Goal: Task Accomplishment & Management: Manage account settings

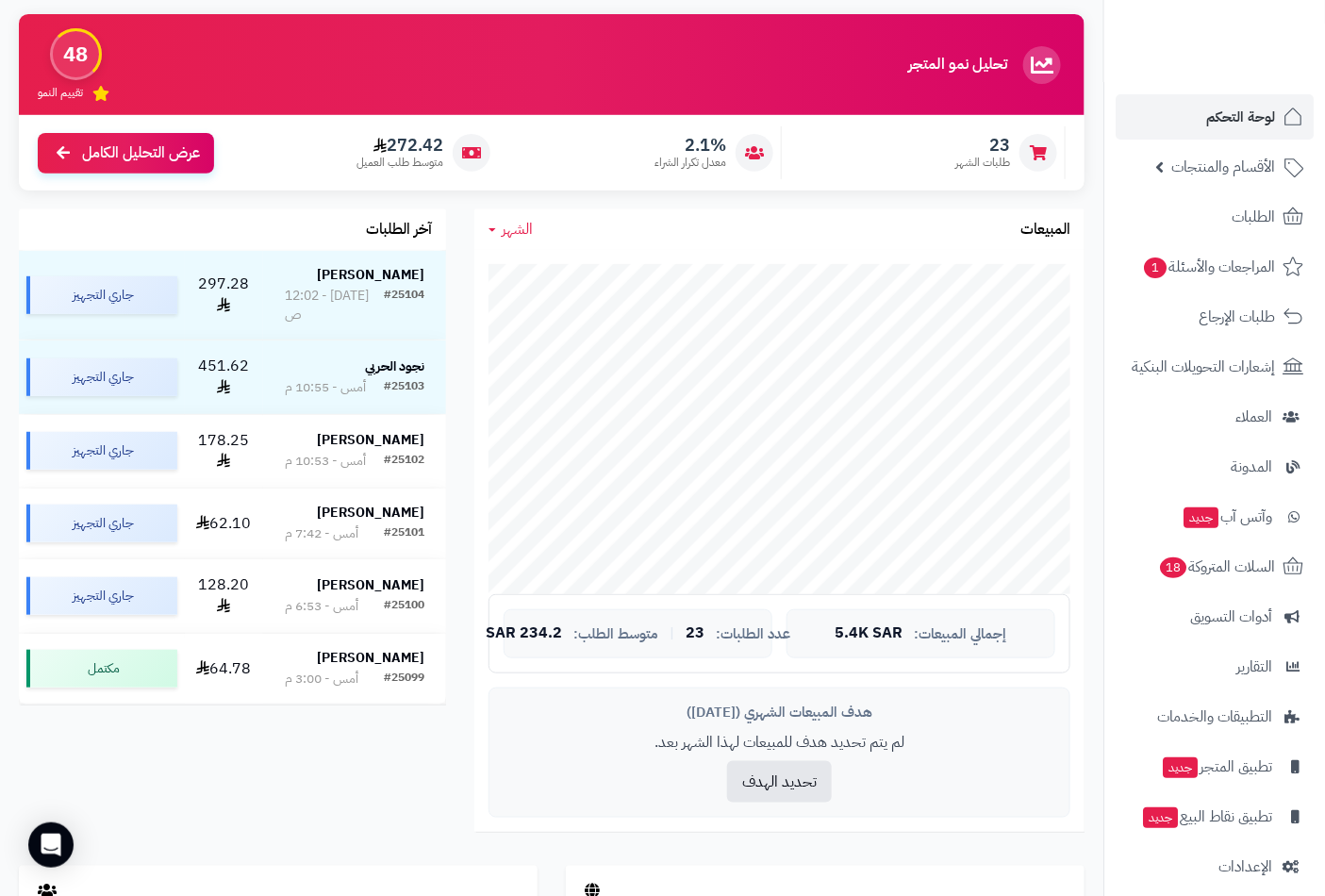
scroll to position [133, 0]
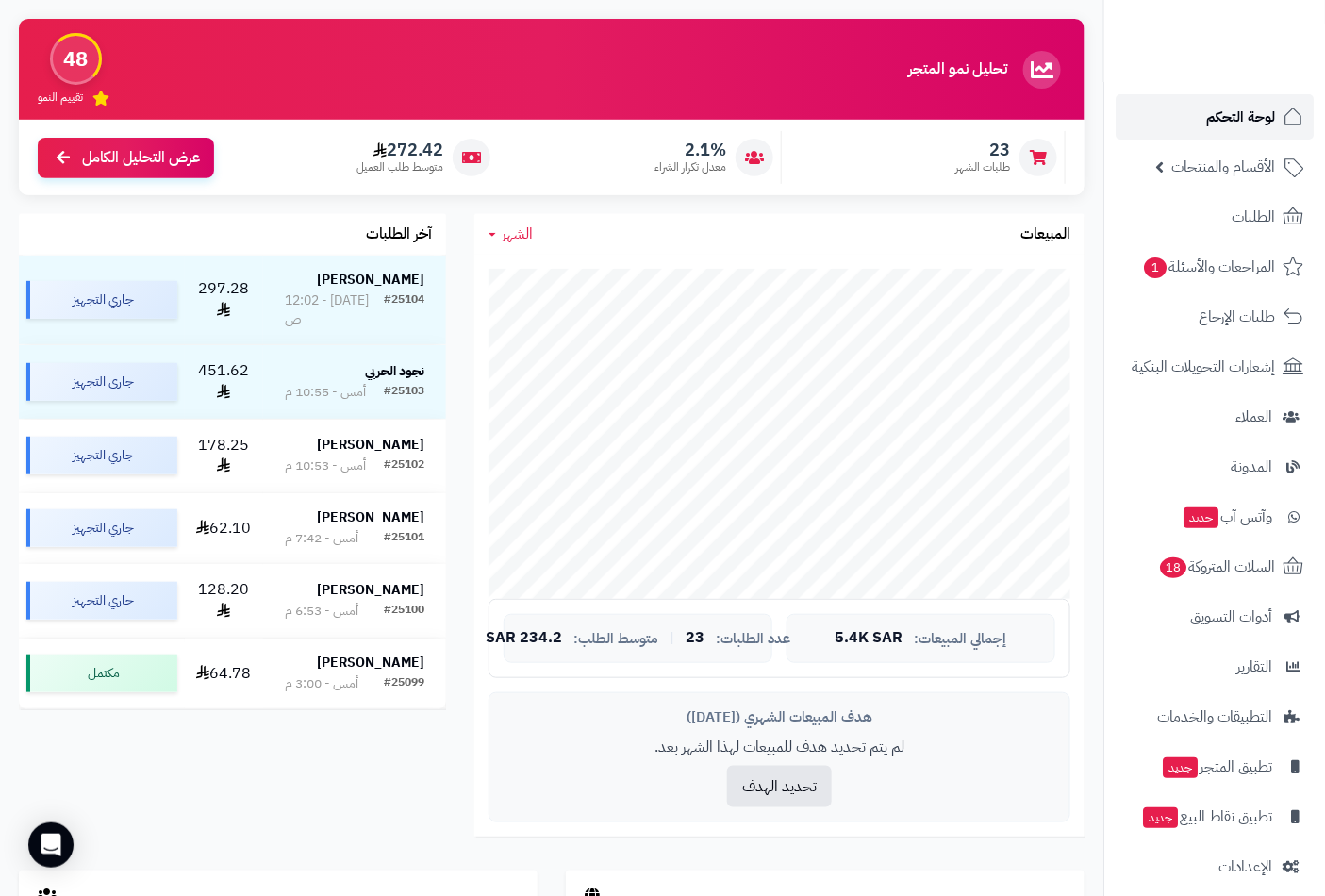
click at [1248, 117] on span "لوحة التحكم" at bounding box center [1240, 117] width 69 height 26
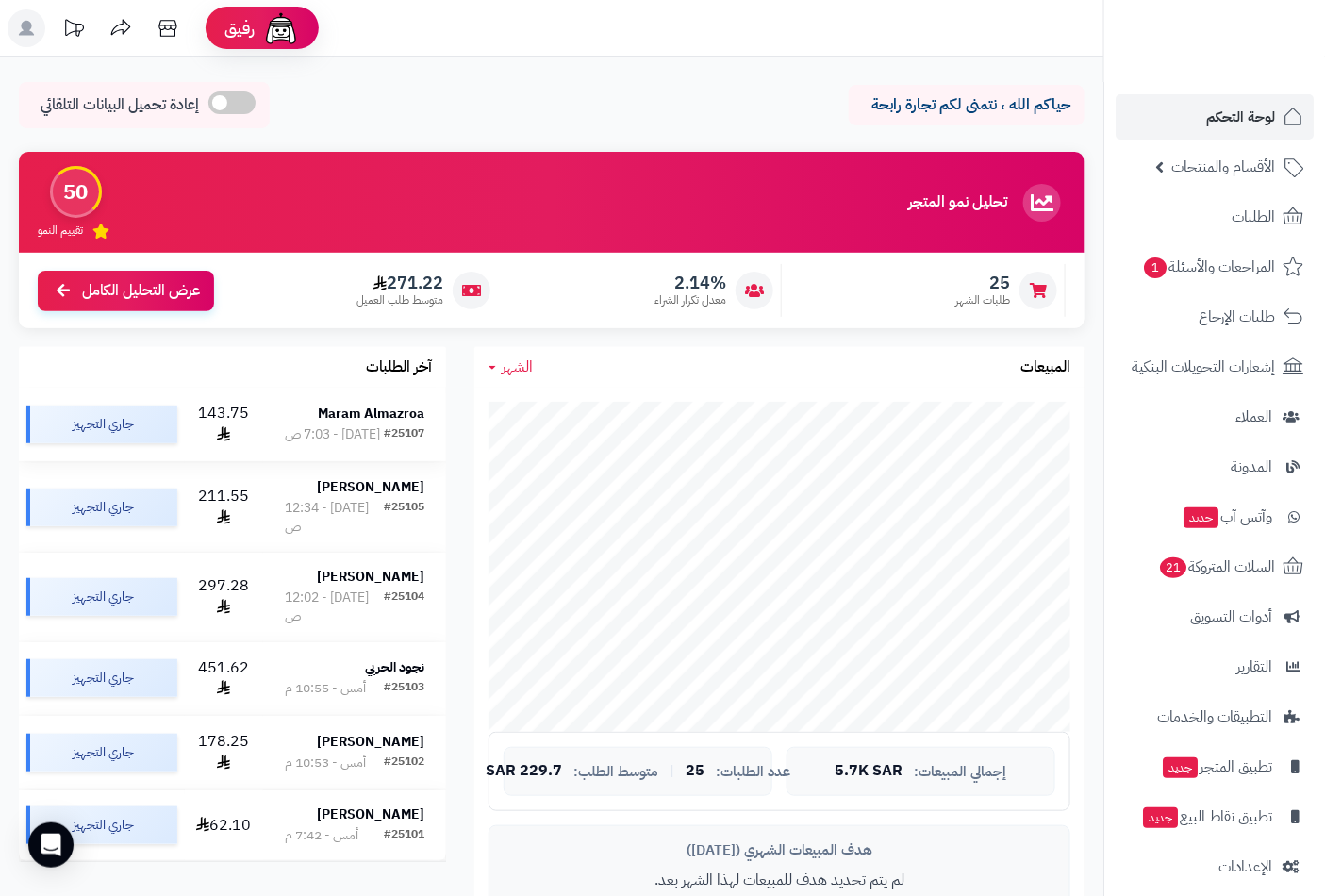
click at [324, 425] on div "اليوم - 7:03 ص" at bounding box center [332, 434] width 95 height 19
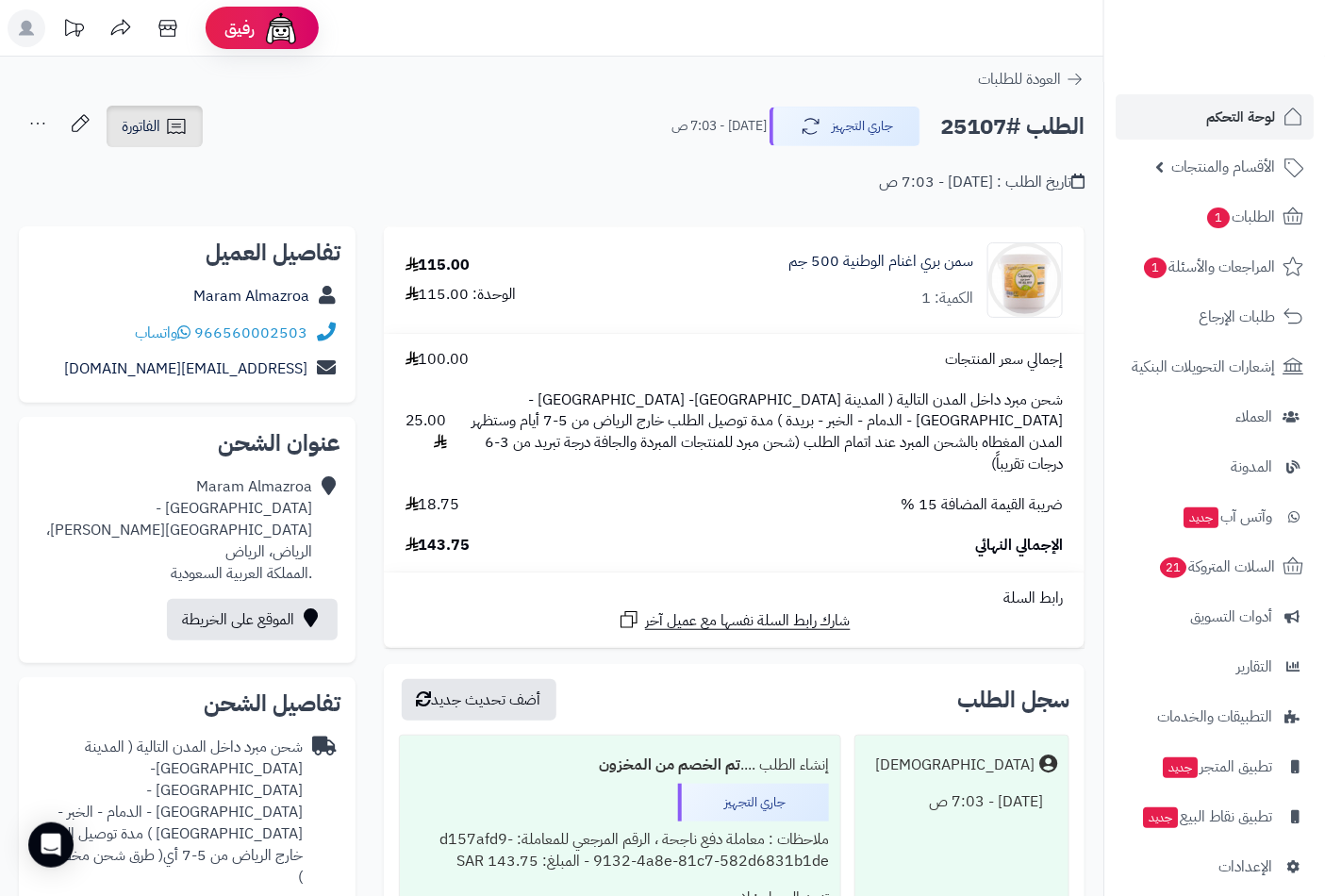
click at [162, 115] on link "الفاتورة" at bounding box center [155, 126] width 96 height 41
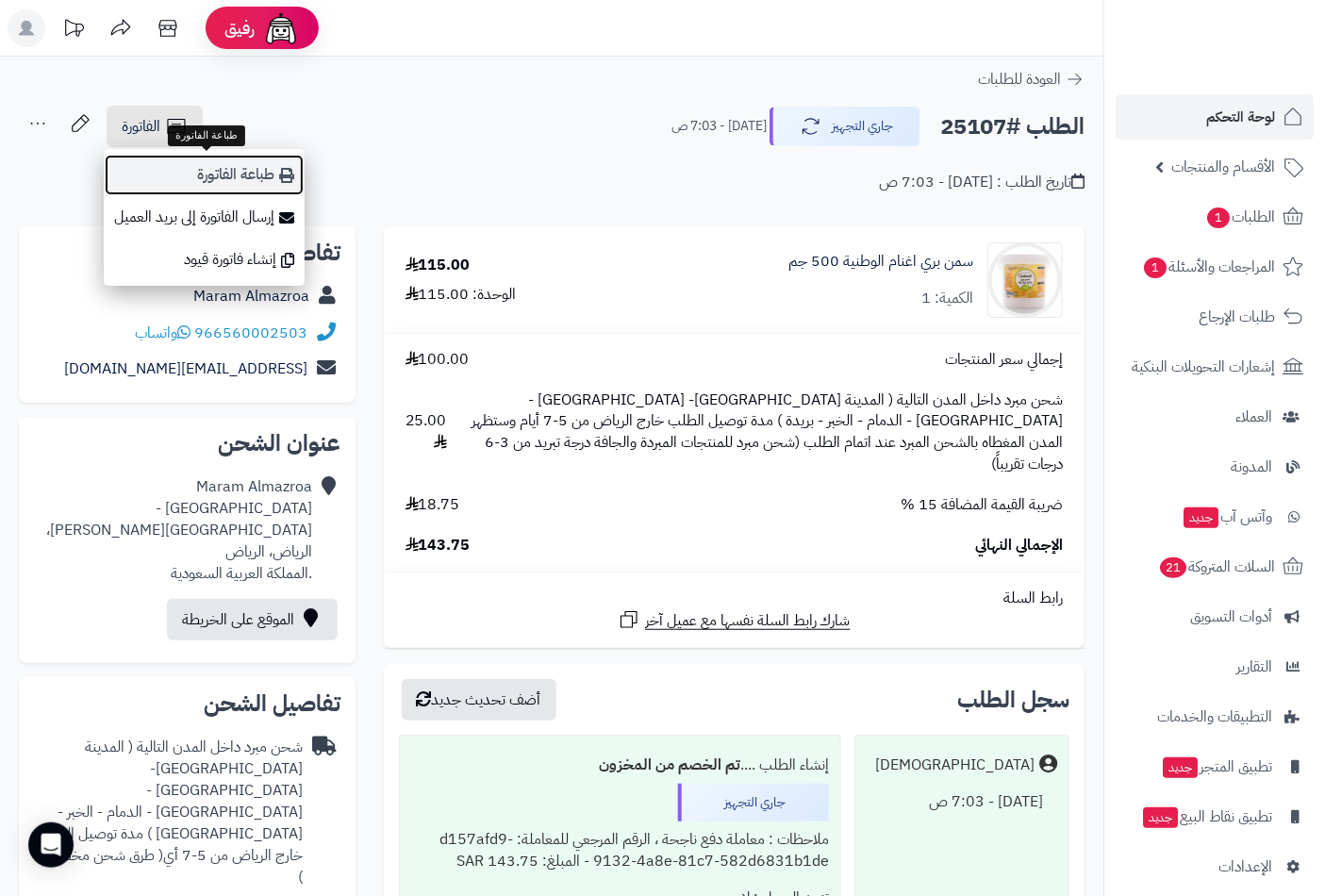
click at [233, 165] on link "طباعة الفاتورة" at bounding box center [204, 174] width 201 height 42
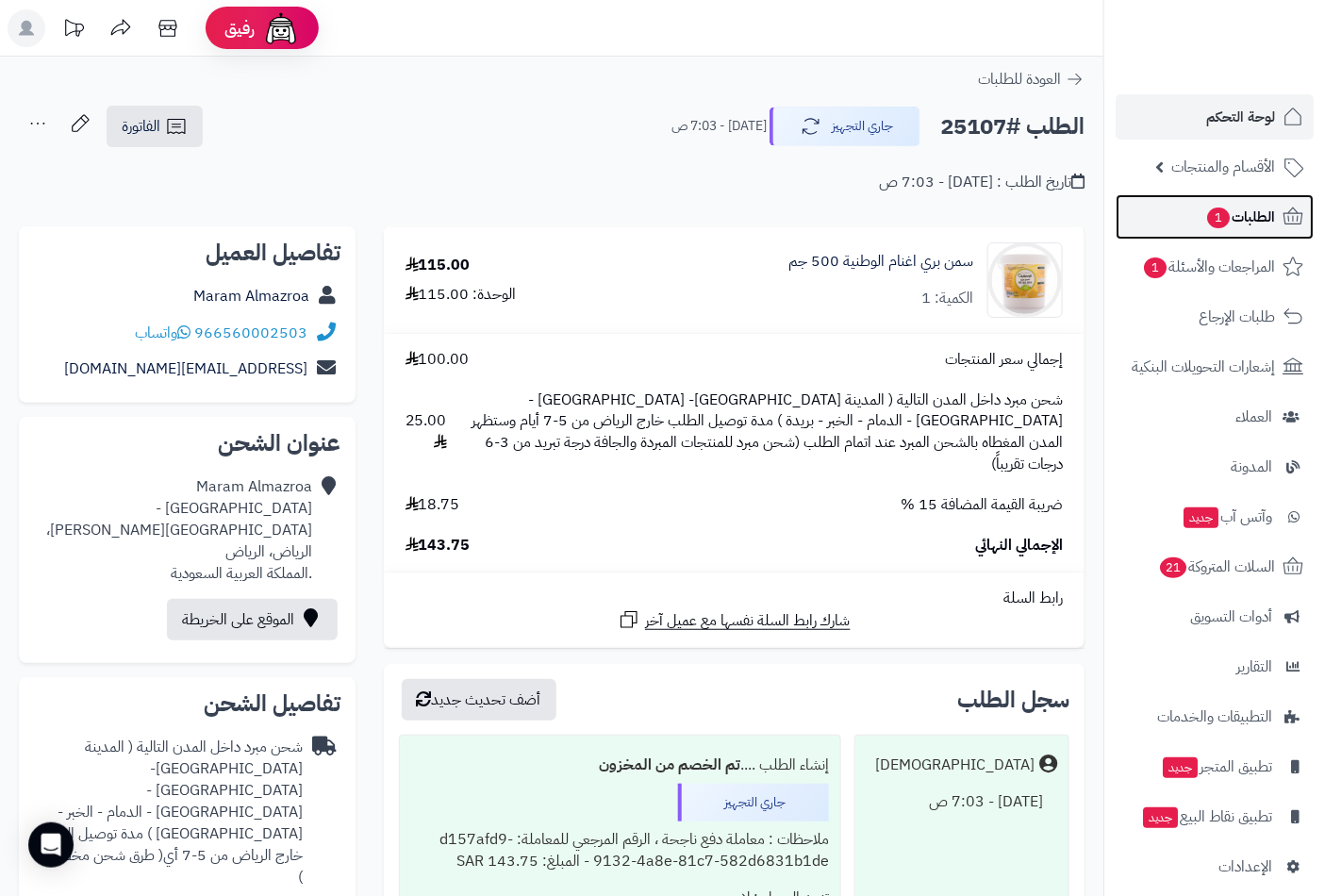
click at [1230, 212] on span "الطلبات 1" at bounding box center [1239, 216] width 70 height 26
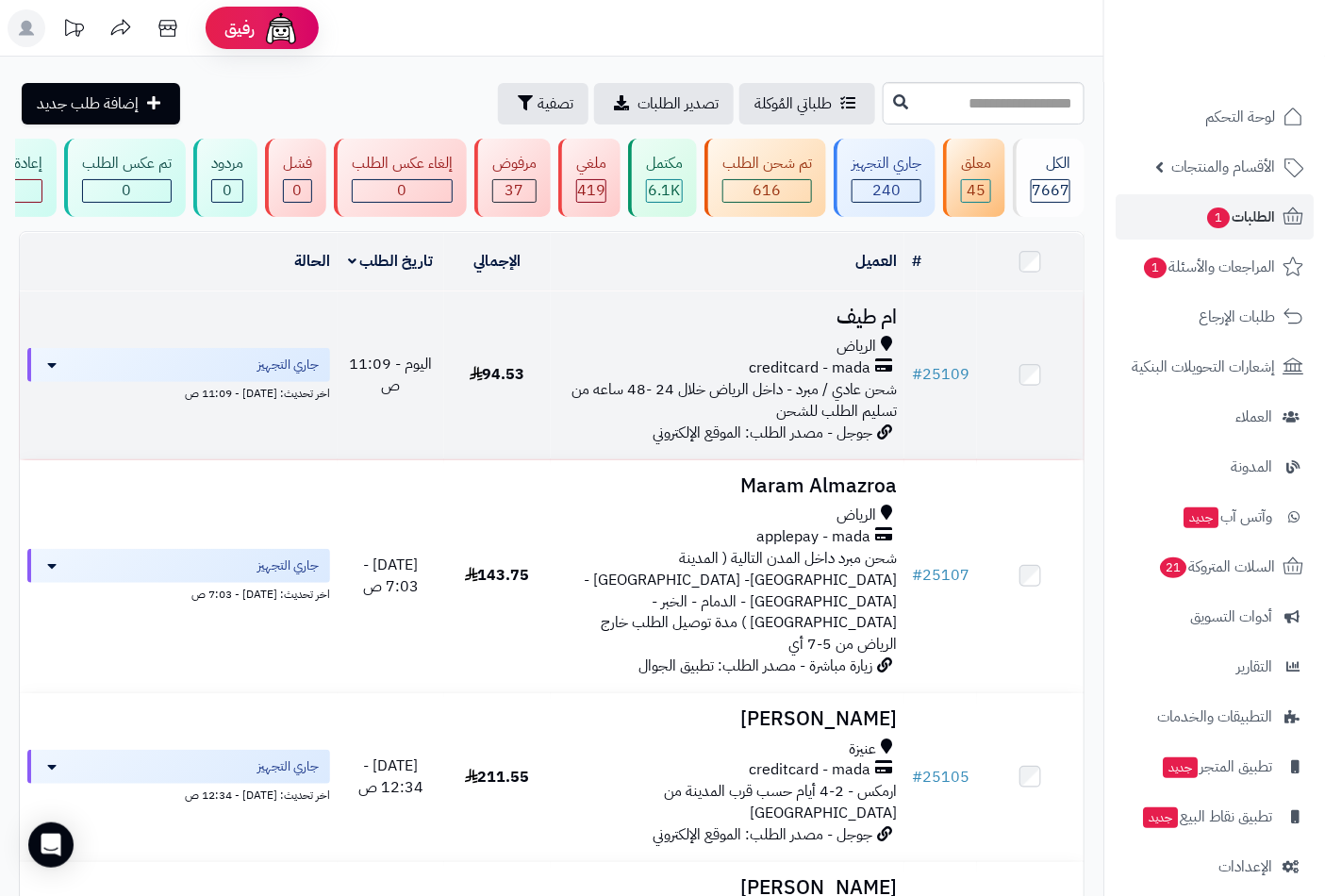
click at [835, 354] on div "الرياض" at bounding box center [728, 347] width 340 height 22
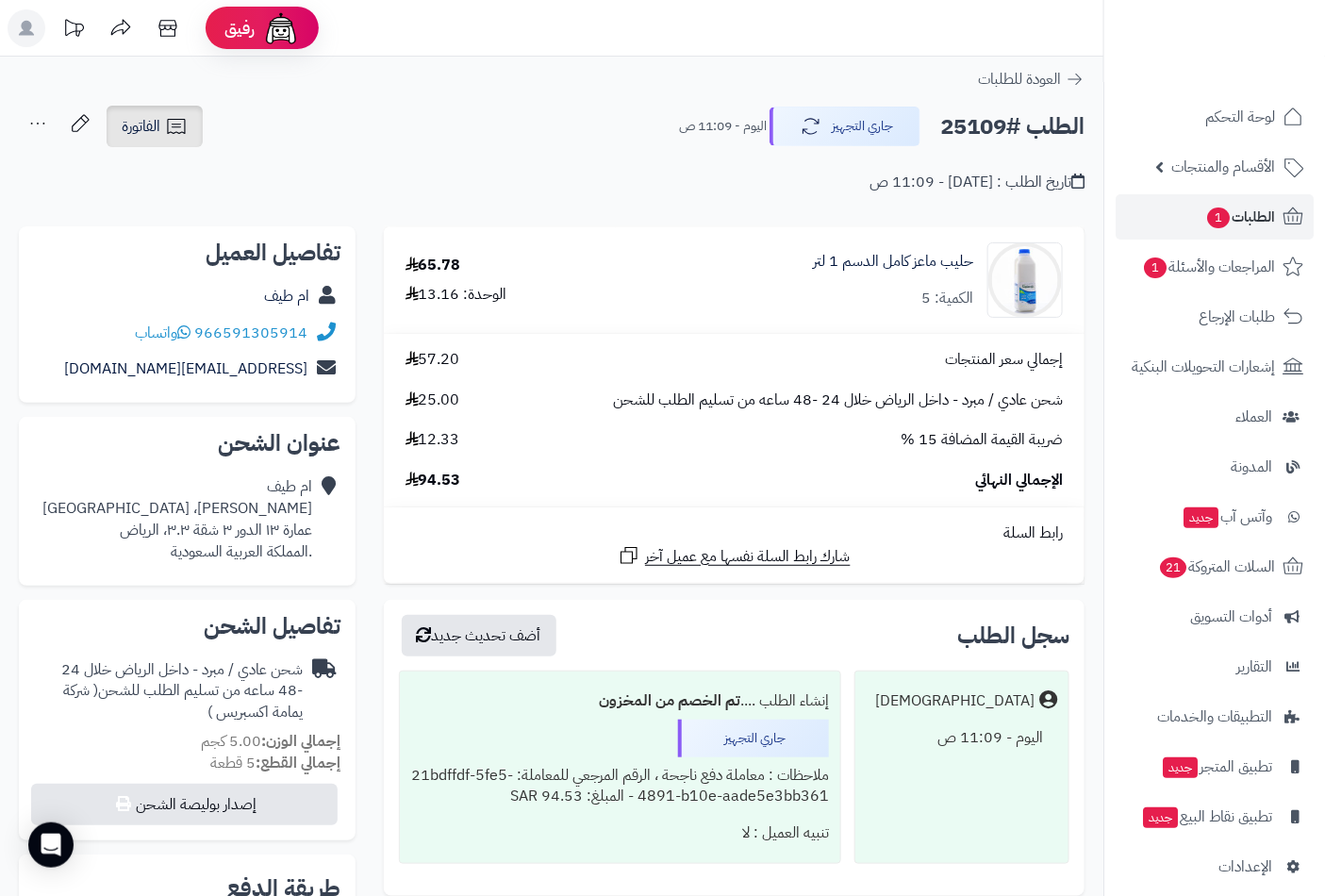
click at [174, 128] on icon at bounding box center [175, 125] width 23 height 23
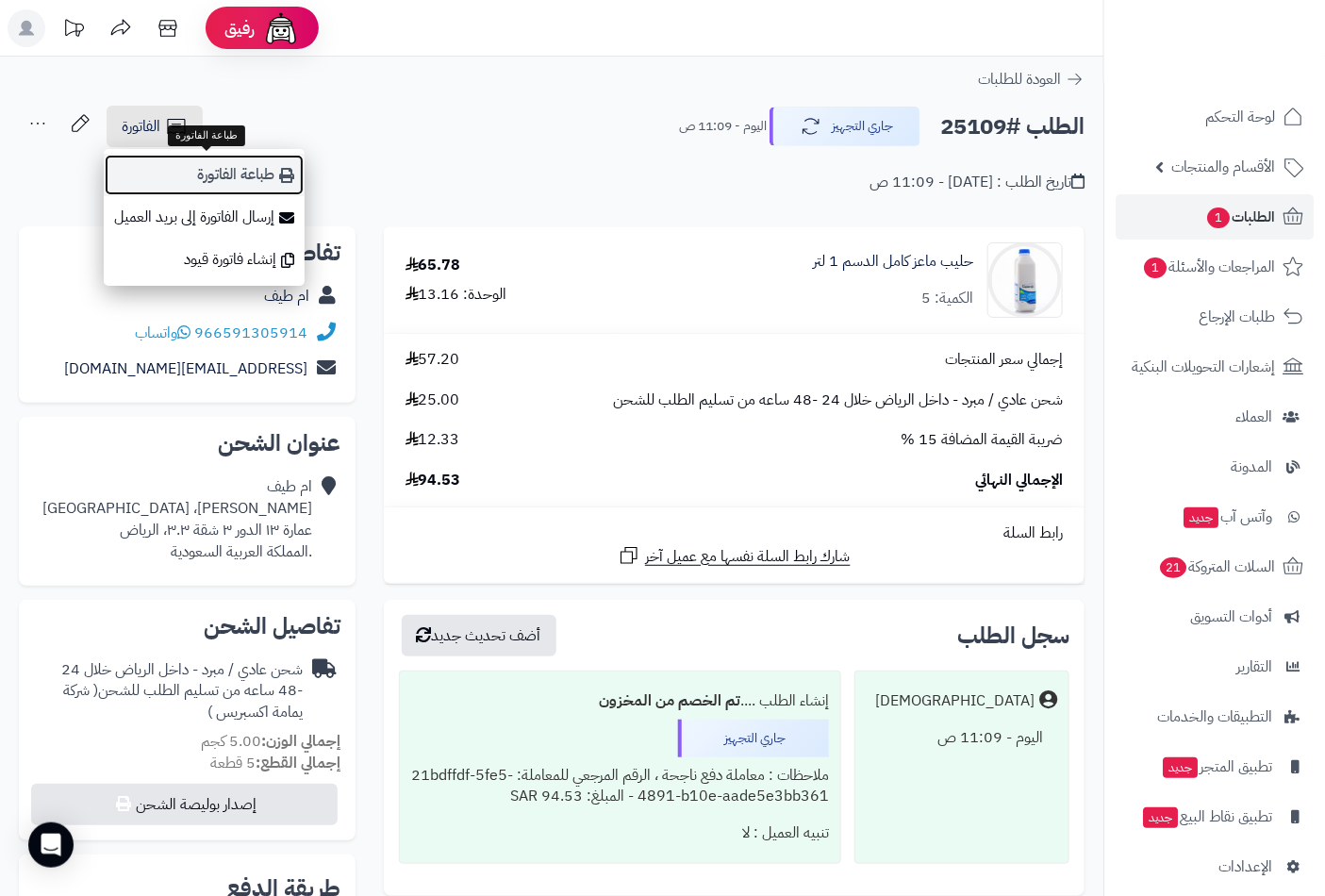
click at [218, 180] on link "طباعة الفاتورة" at bounding box center [204, 174] width 201 height 42
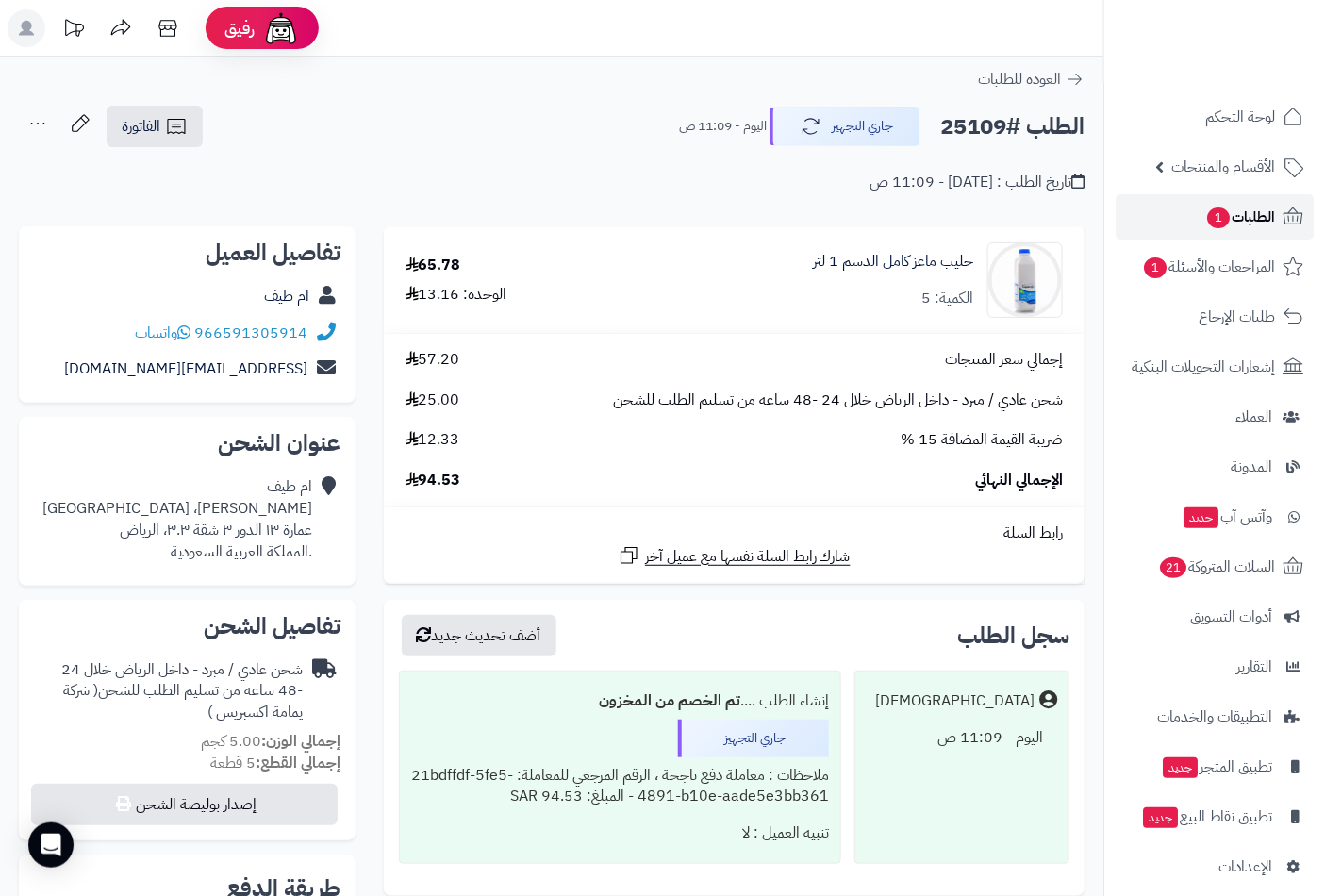
click at [1245, 223] on span "الطلبات 1" at bounding box center [1239, 216] width 70 height 26
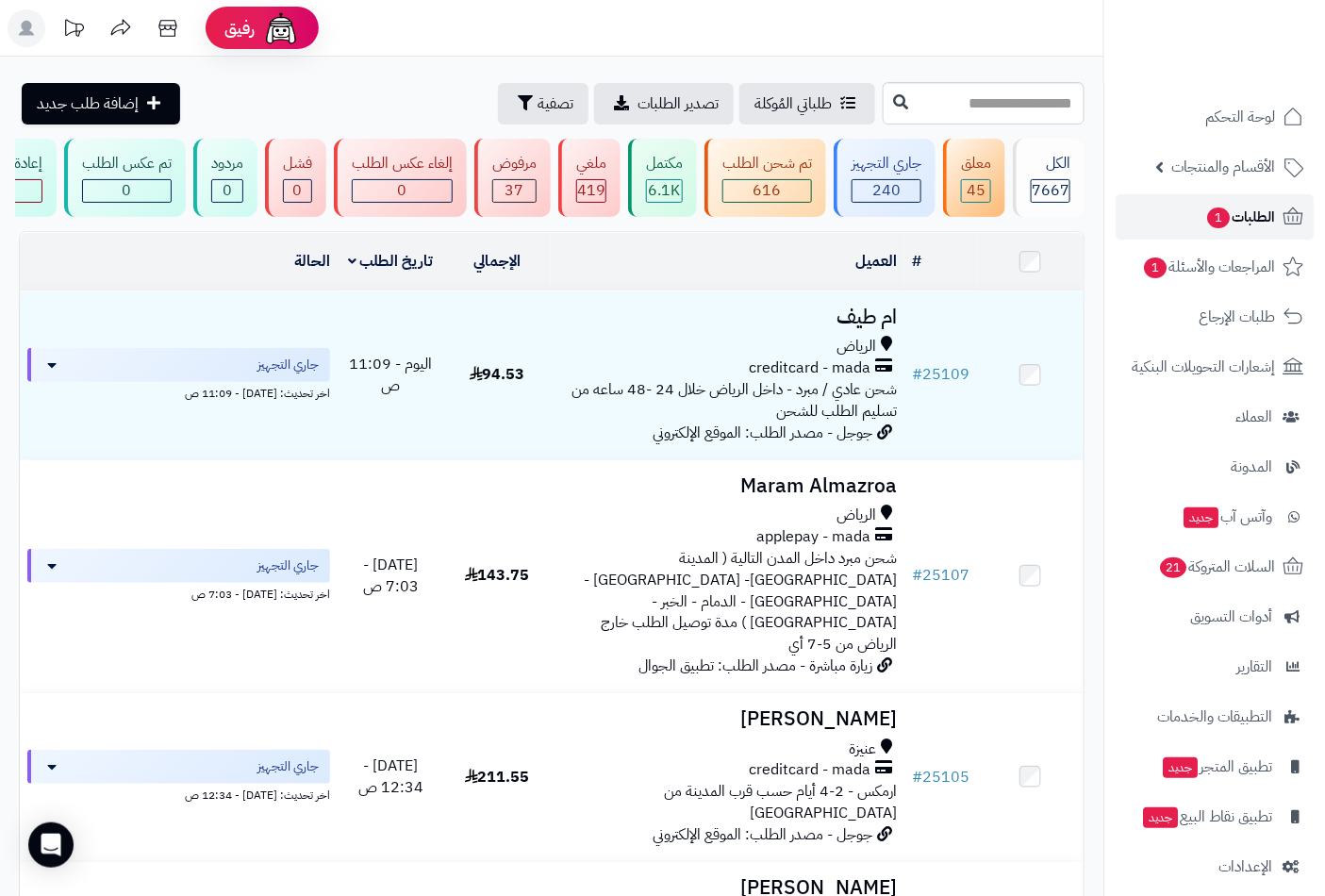
click at [1240, 214] on span "الطلبات 1" at bounding box center [1239, 216] width 70 height 26
click at [1236, 117] on span "لوحة التحكم" at bounding box center [1240, 117] width 69 height 26
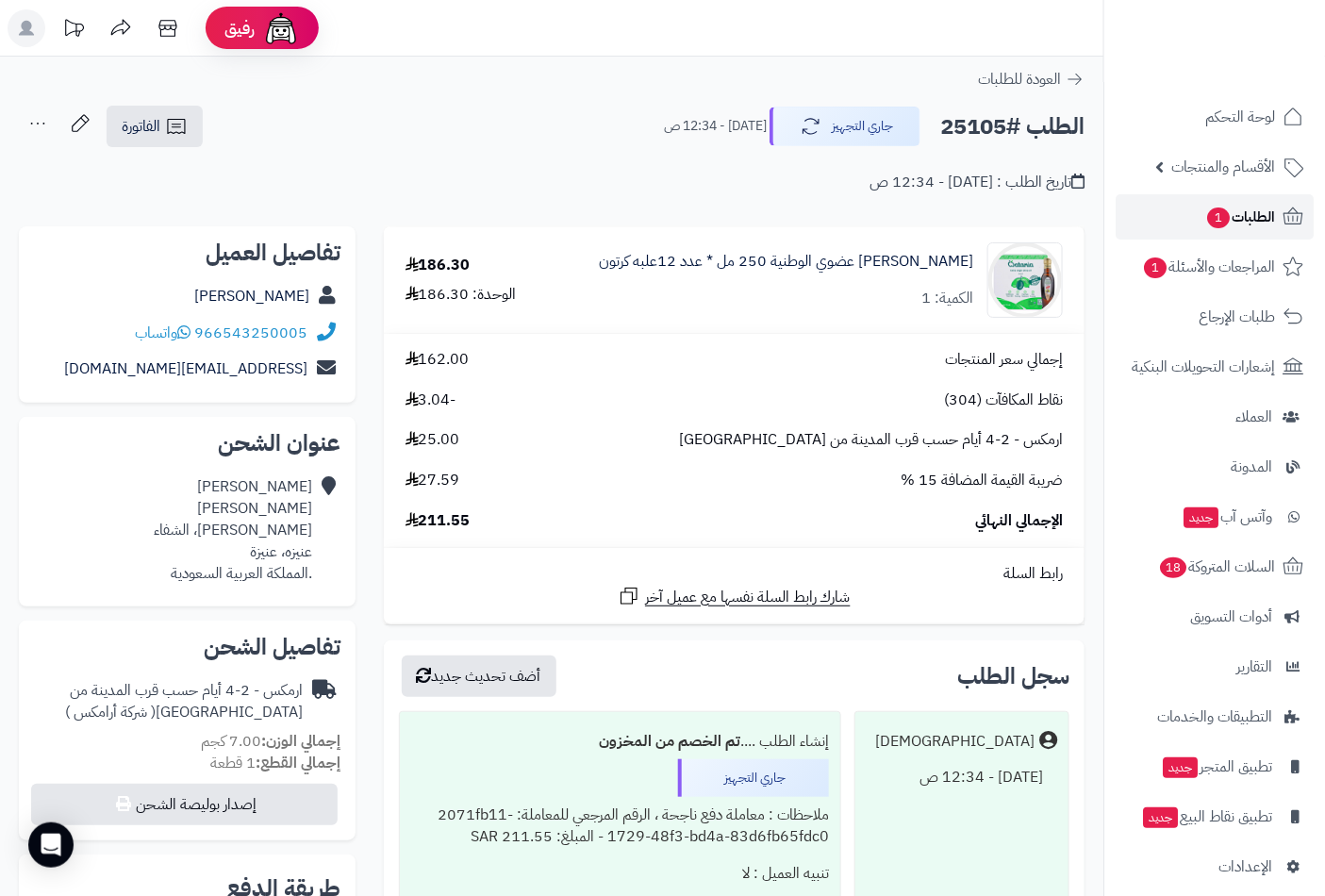
click at [1223, 219] on span "1" at bounding box center [1217, 217] width 23 height 21
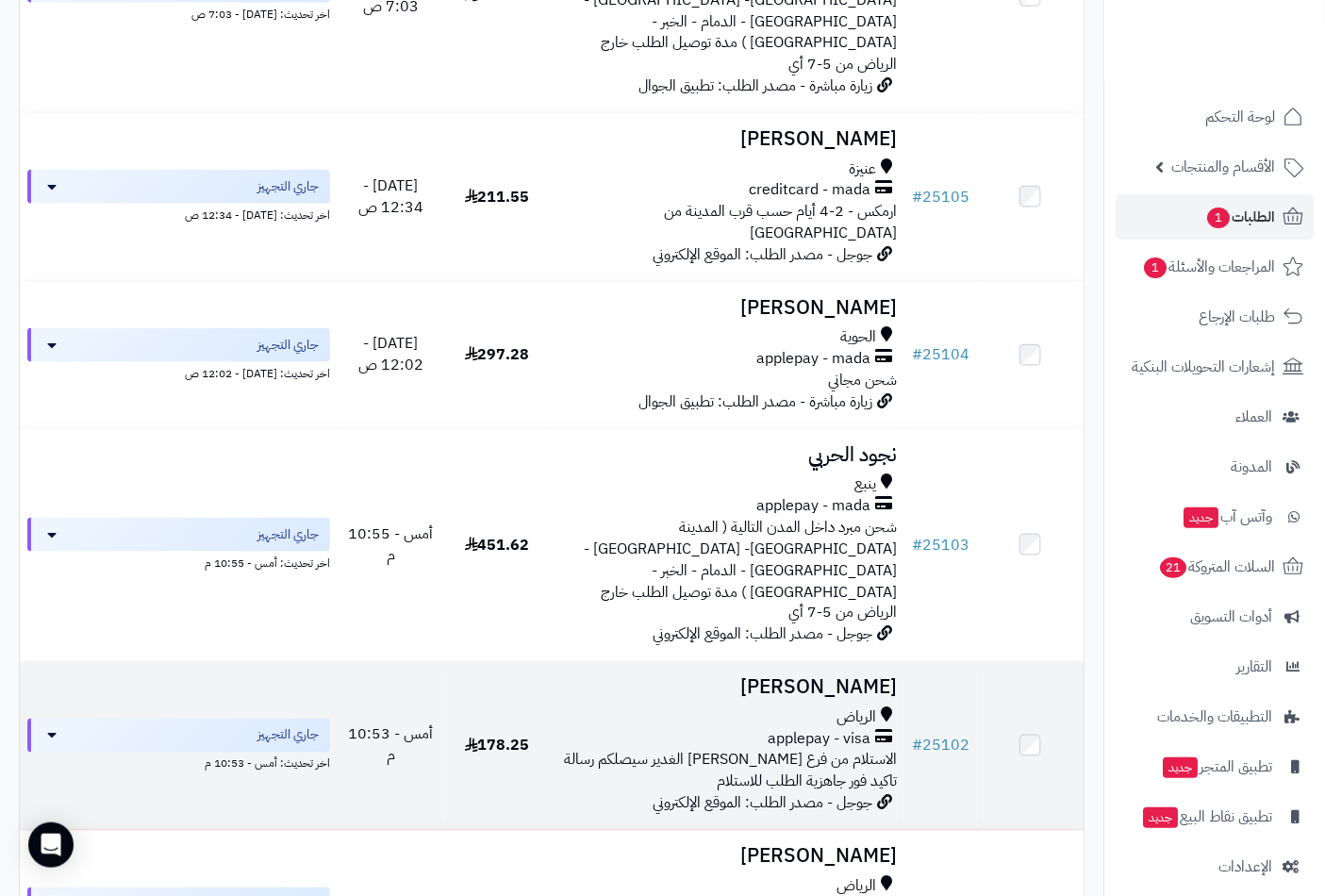
scroll to position [610, 0]
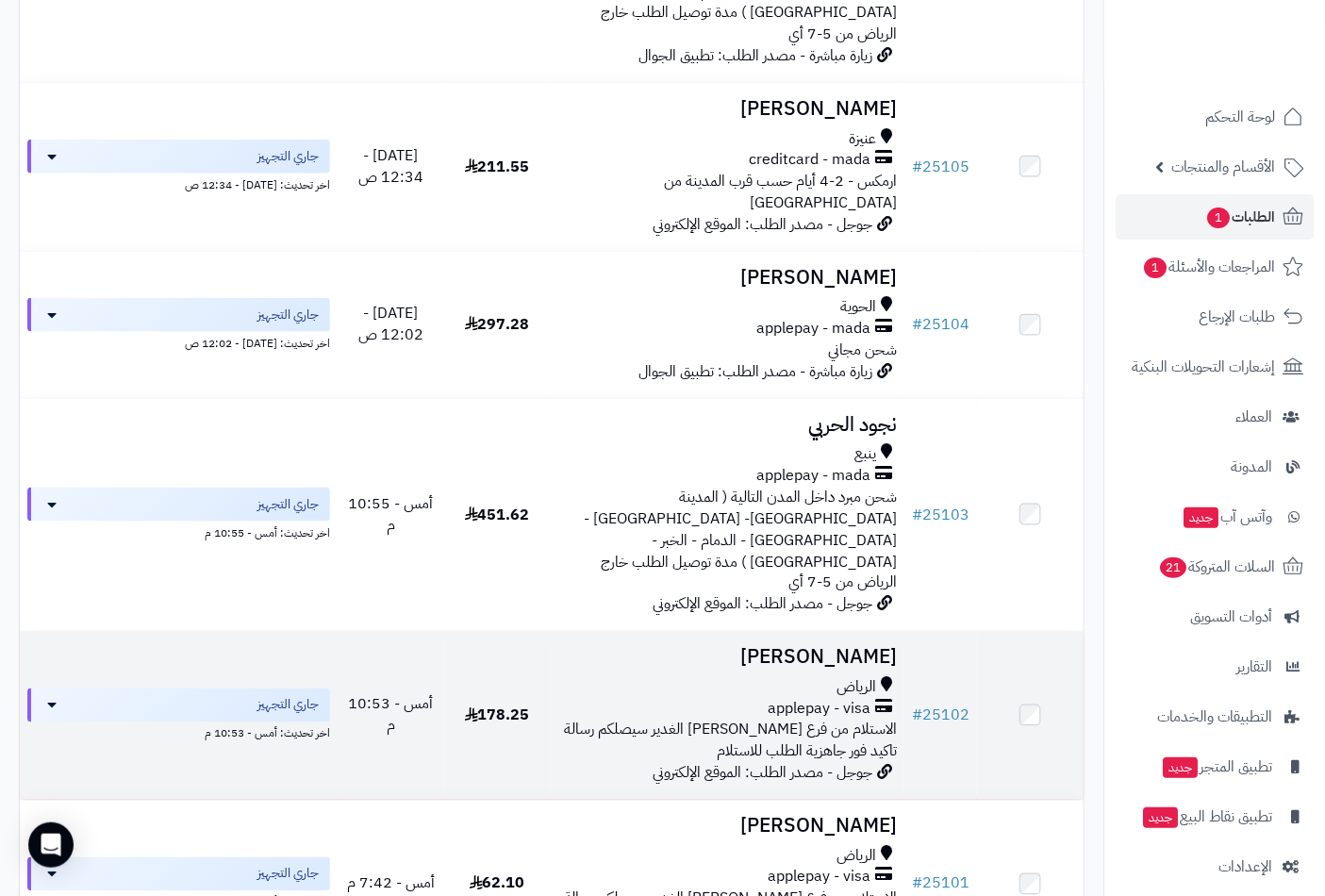
click at [792, 646] on h3 "Shehana Alwahbi" at bounding box center [728, 657] width 340 height 22
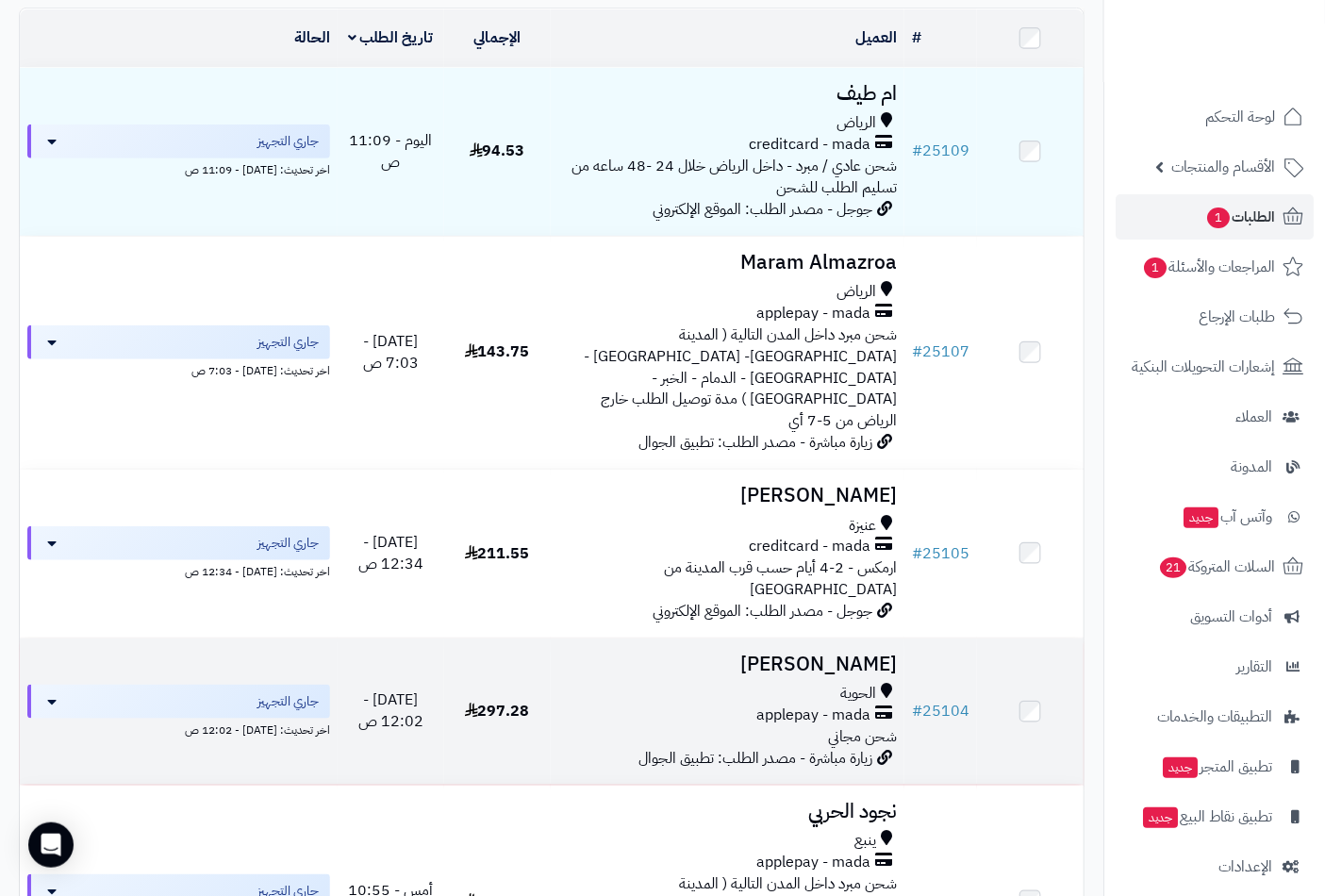
scroll to position [173, 0]
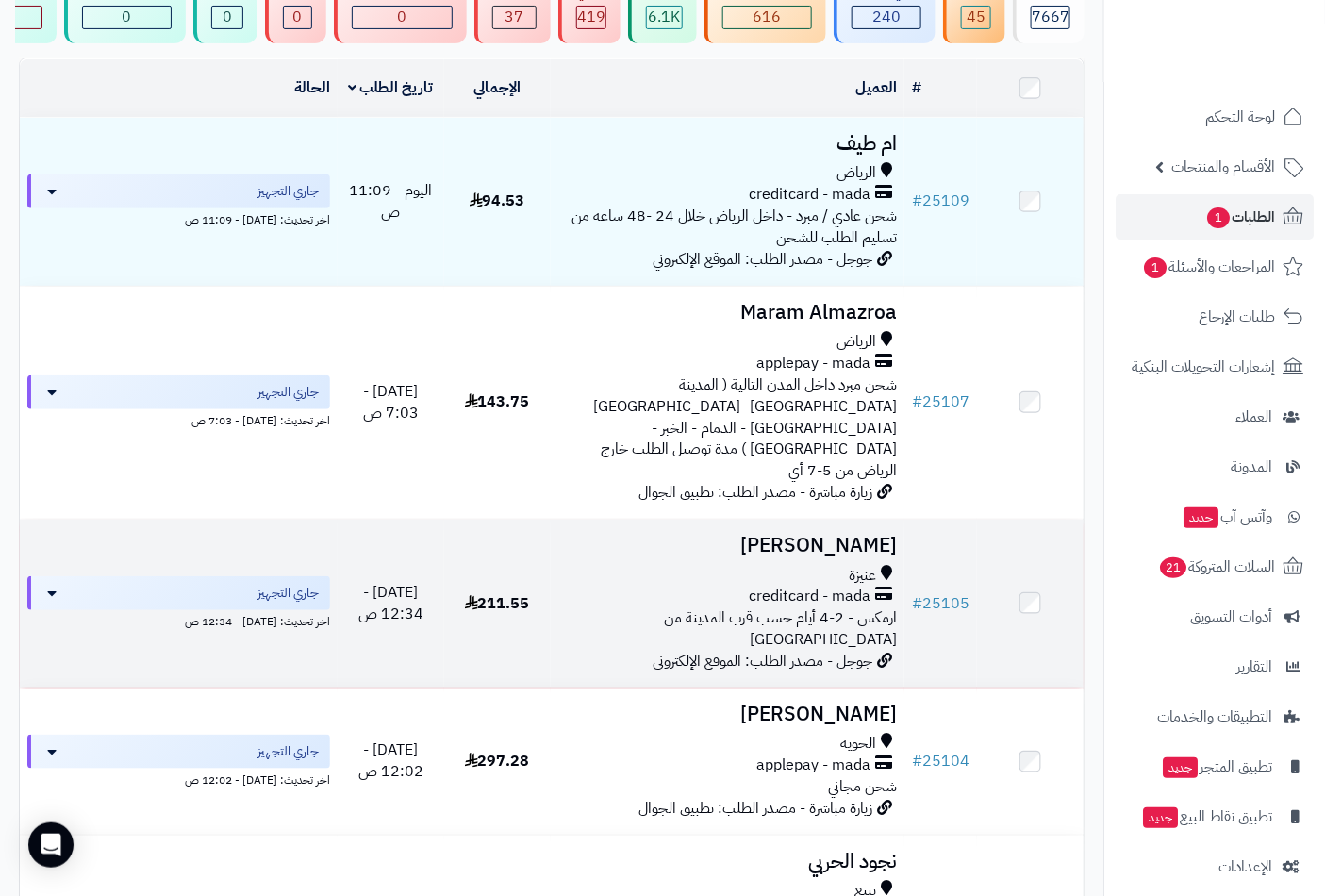
click at [833, 565] on div "عنيزة" at bounding box center [728, 576] width 340 height 22
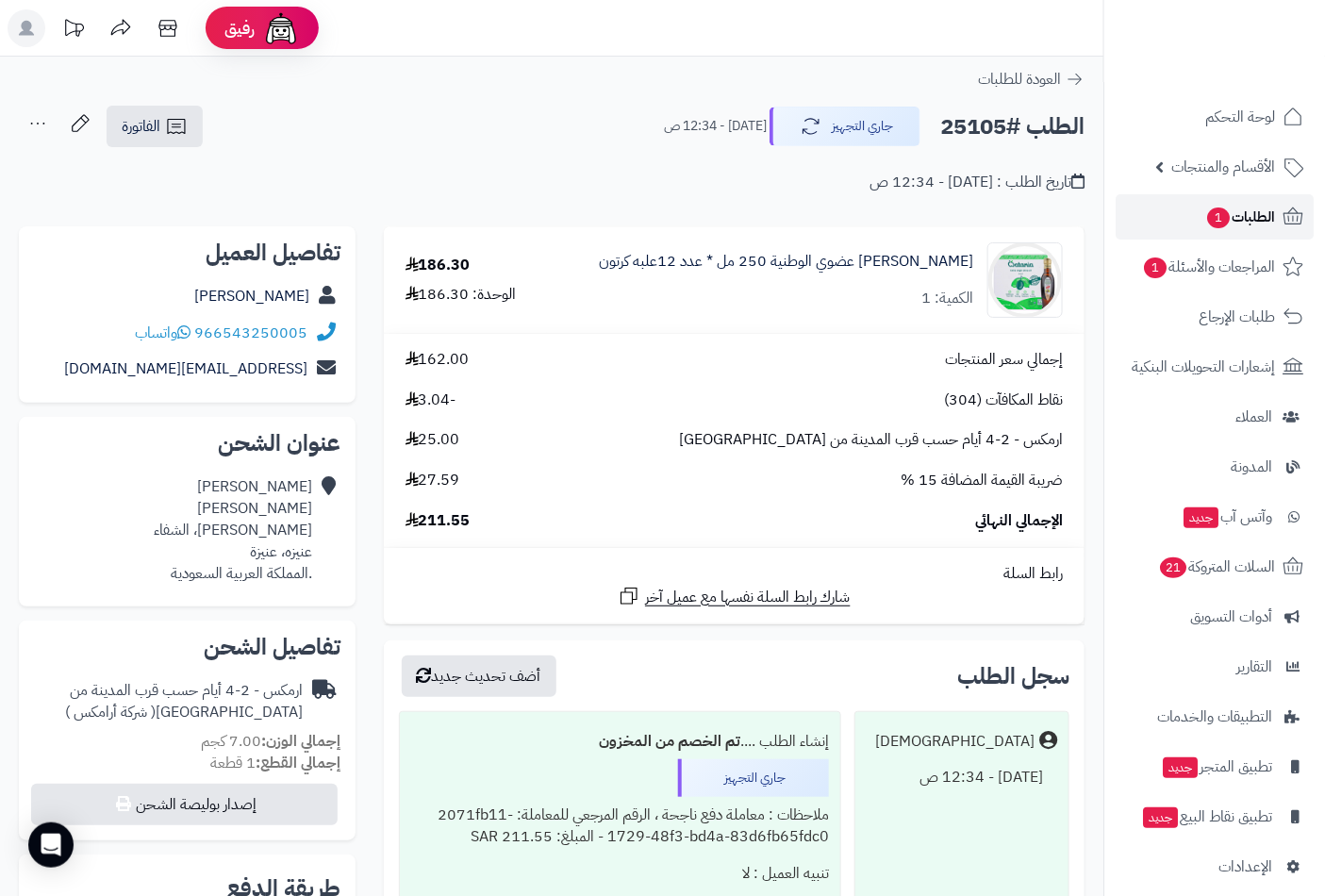
click at [1258, 216] on span "الطلبات 1" at bounding box center [1239, 216] width 70 height 26
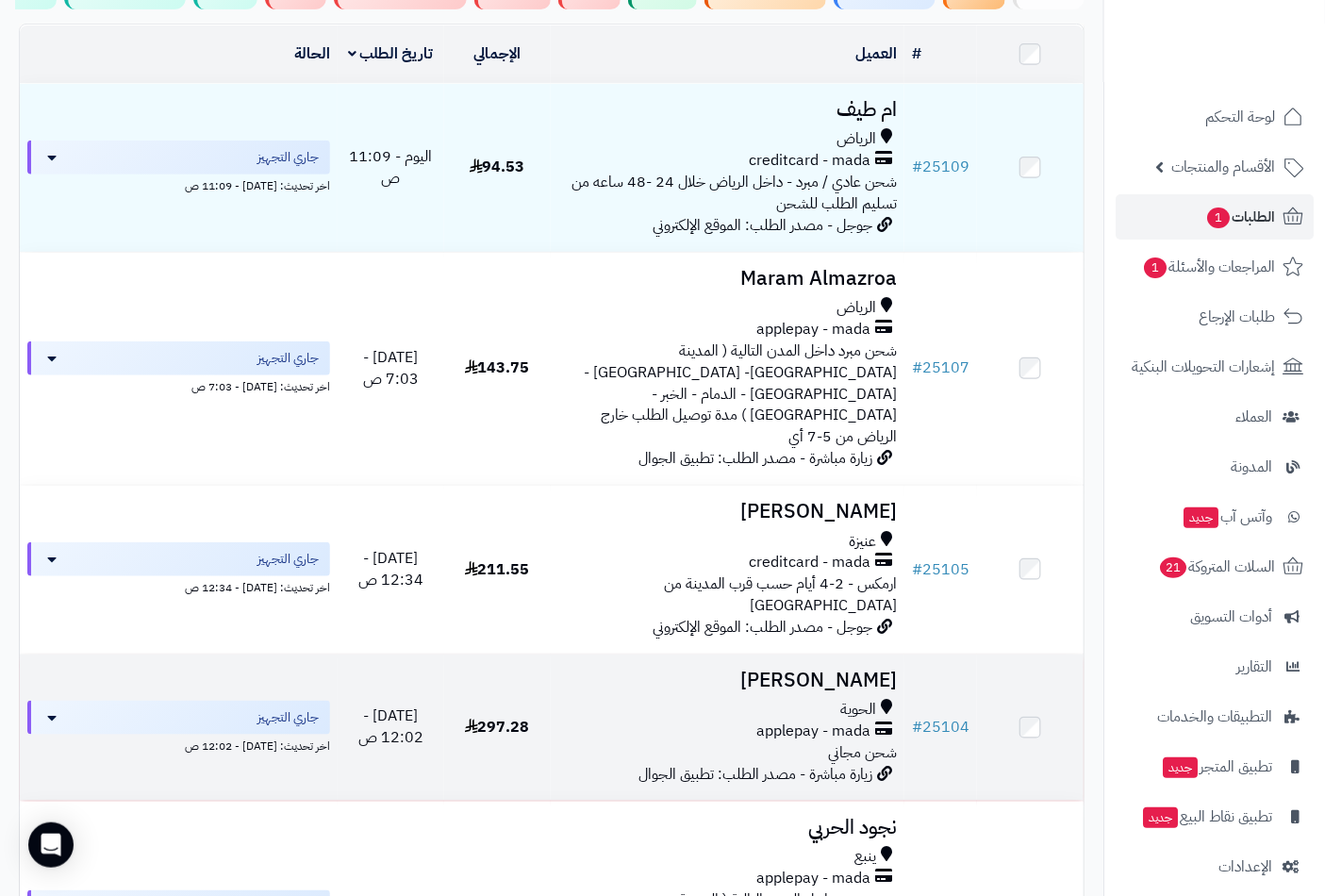
scroll to position [174, 0]
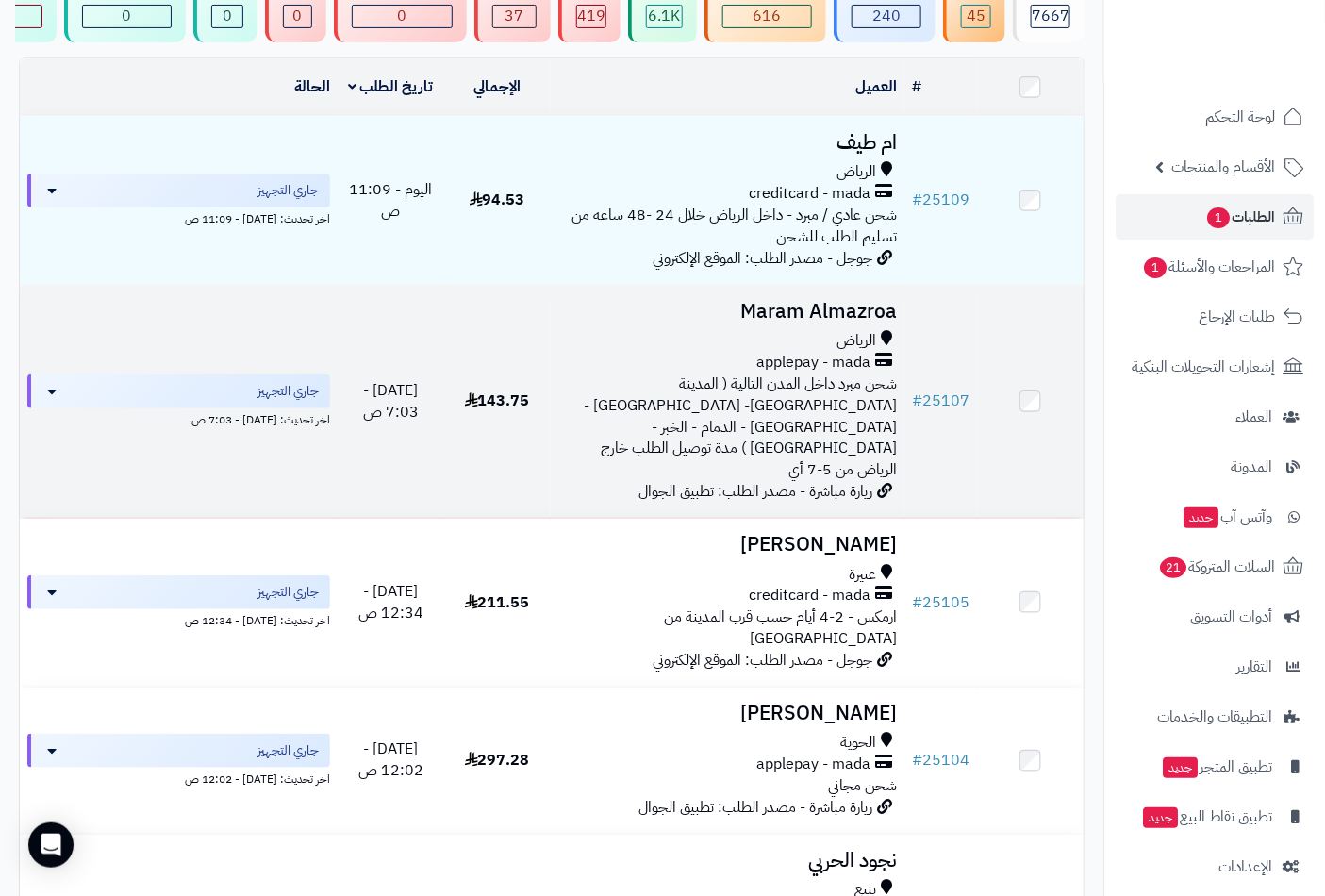
click at [832, 343] on div "الرياض" at bounding box center [728, 341] width 340 height 22
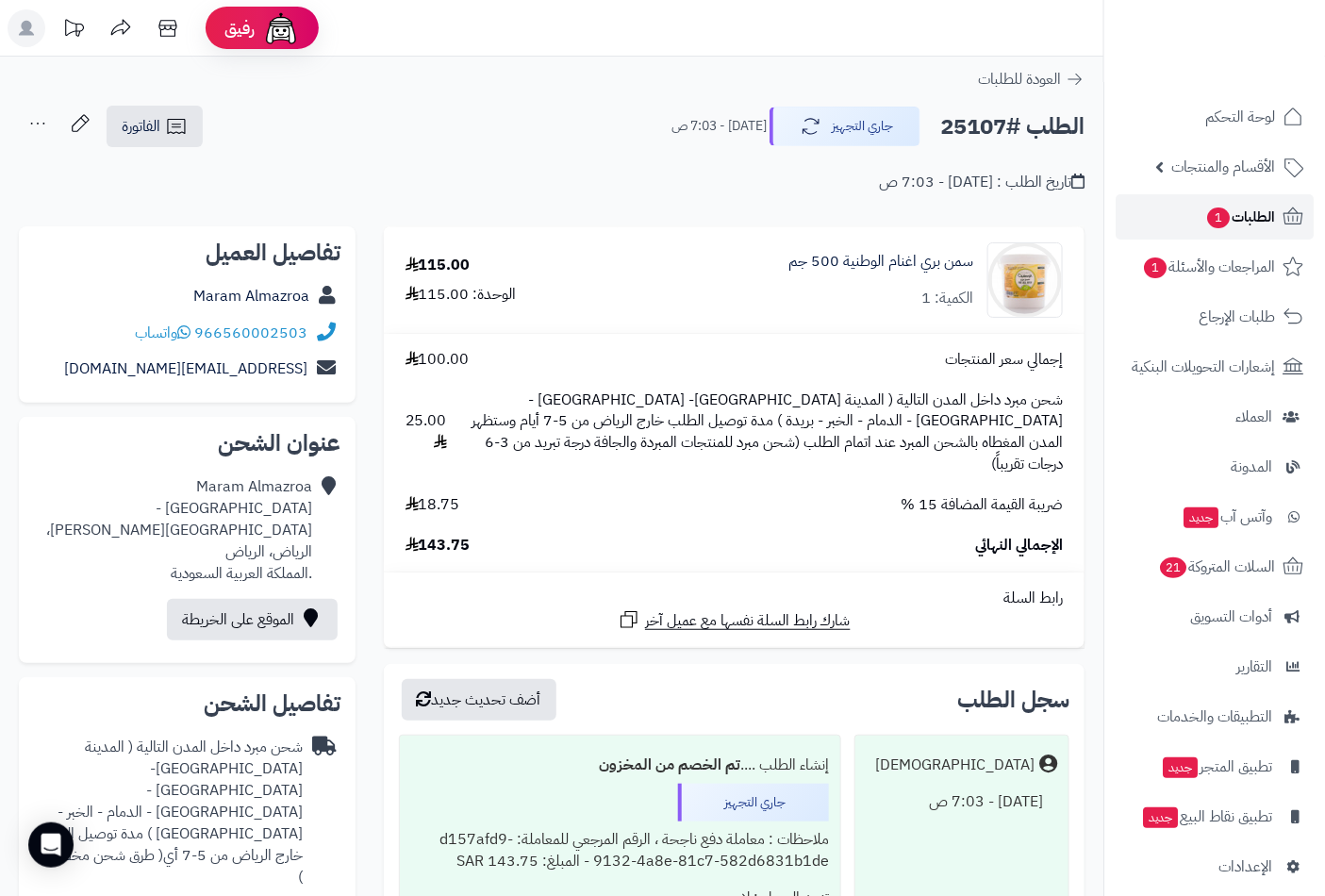
click at [1230, 212] on span "الطلبات 1" at bounding box center [1239, 216] width 70 height 26
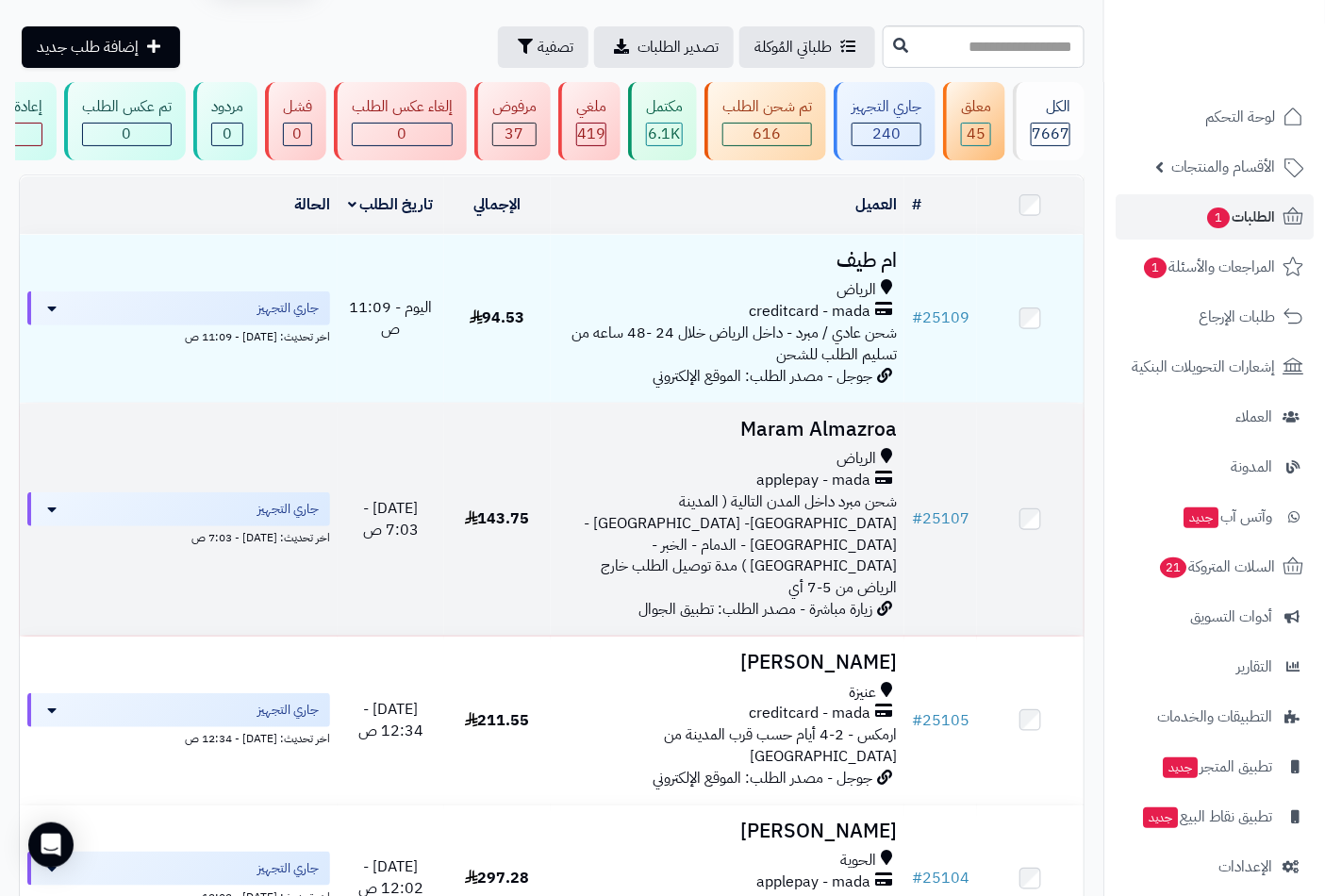
scroll to position [87, 0]
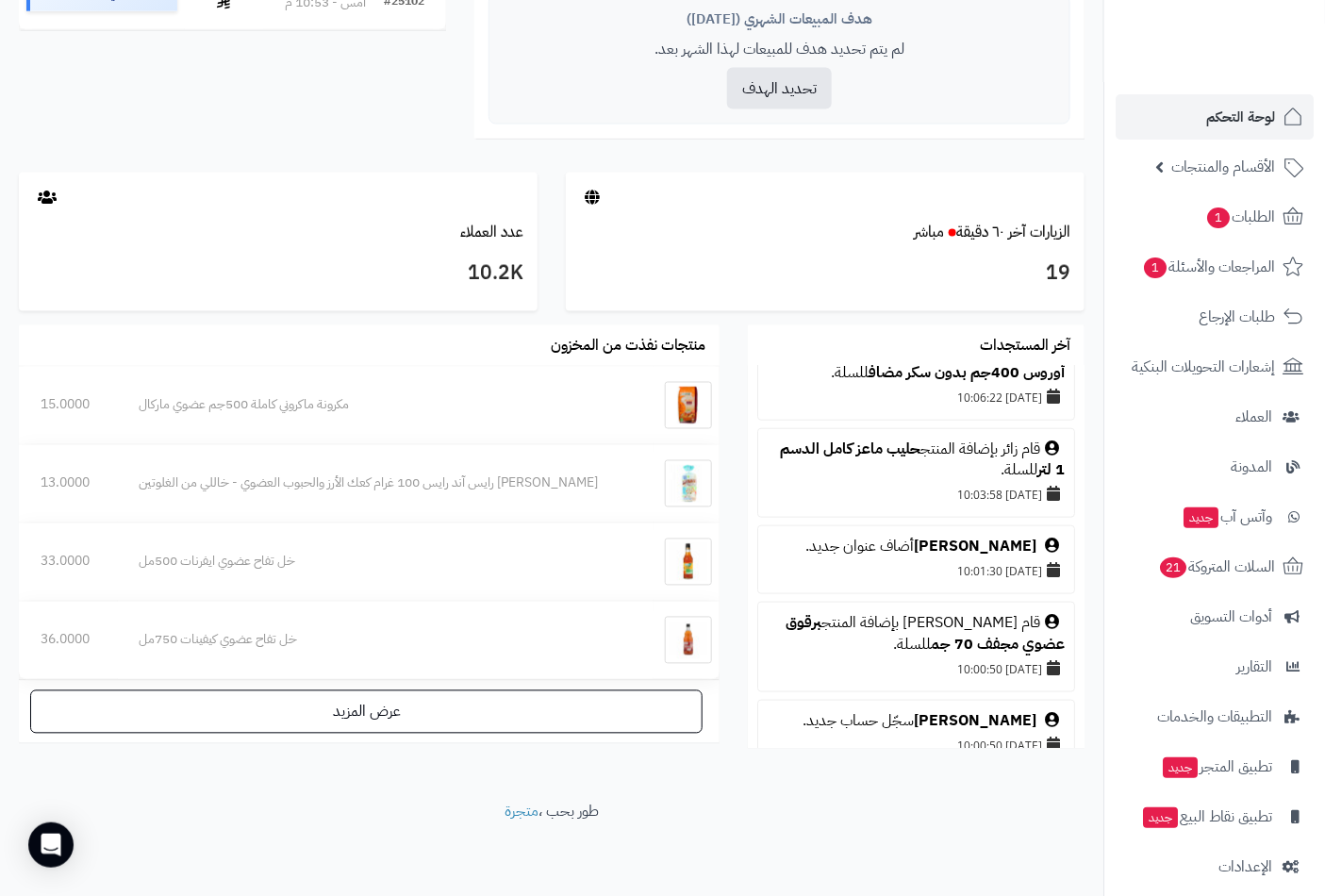
scroll to position [698, 0]
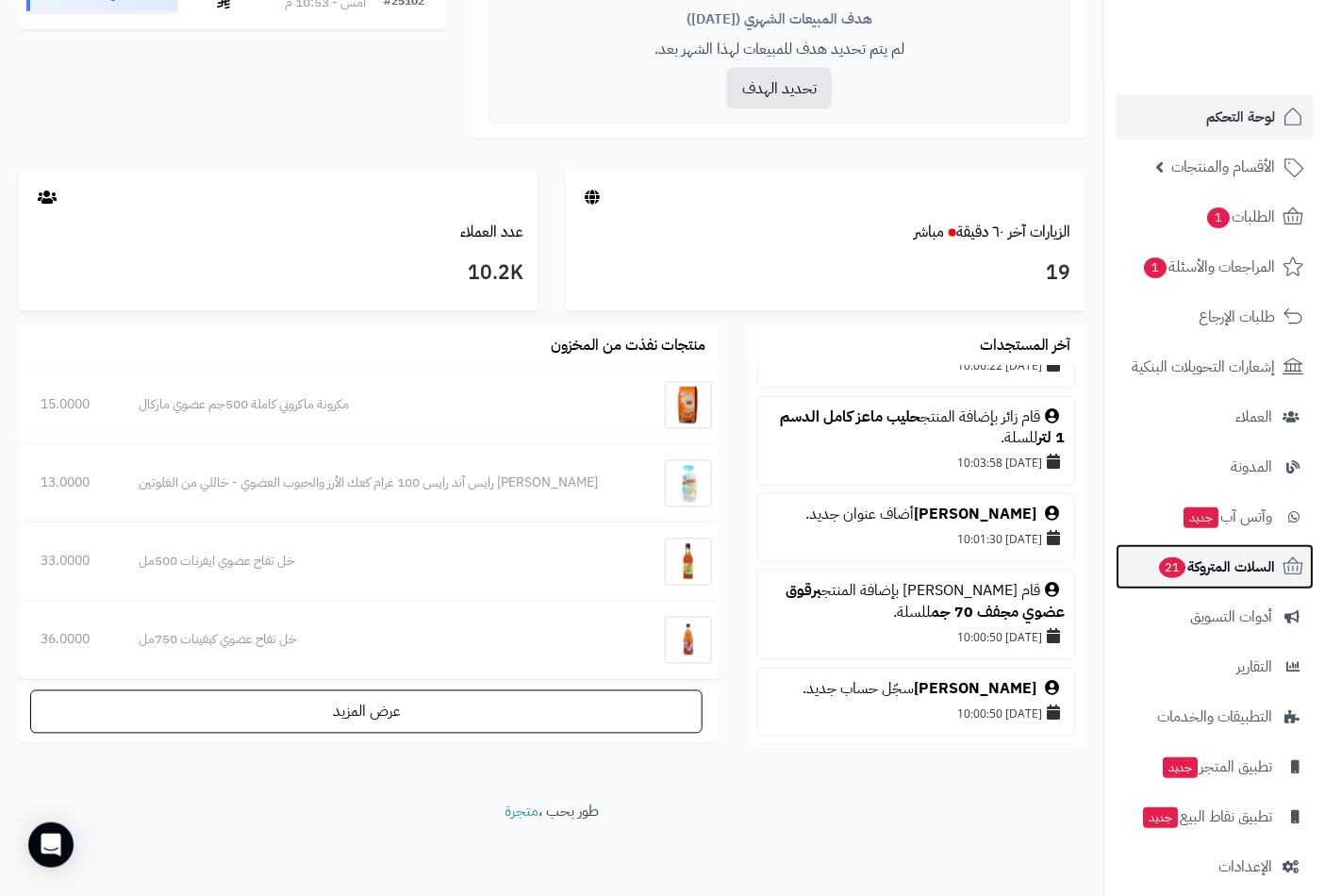
click at [1211, 573] on span "السلات المتروكة 21" at bounding box center [1215, 566] width 118 height 26
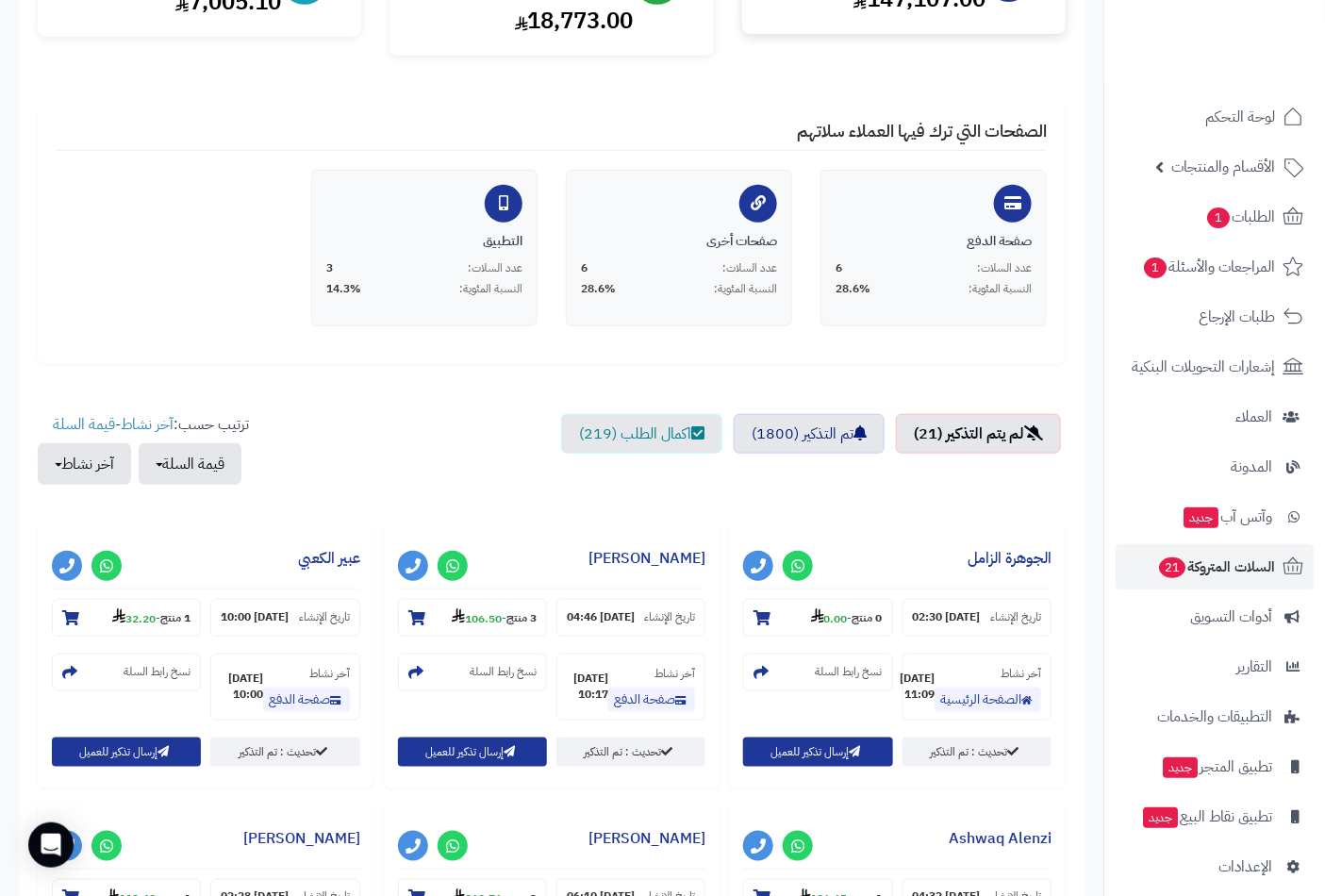
scroll to position [349, 0]
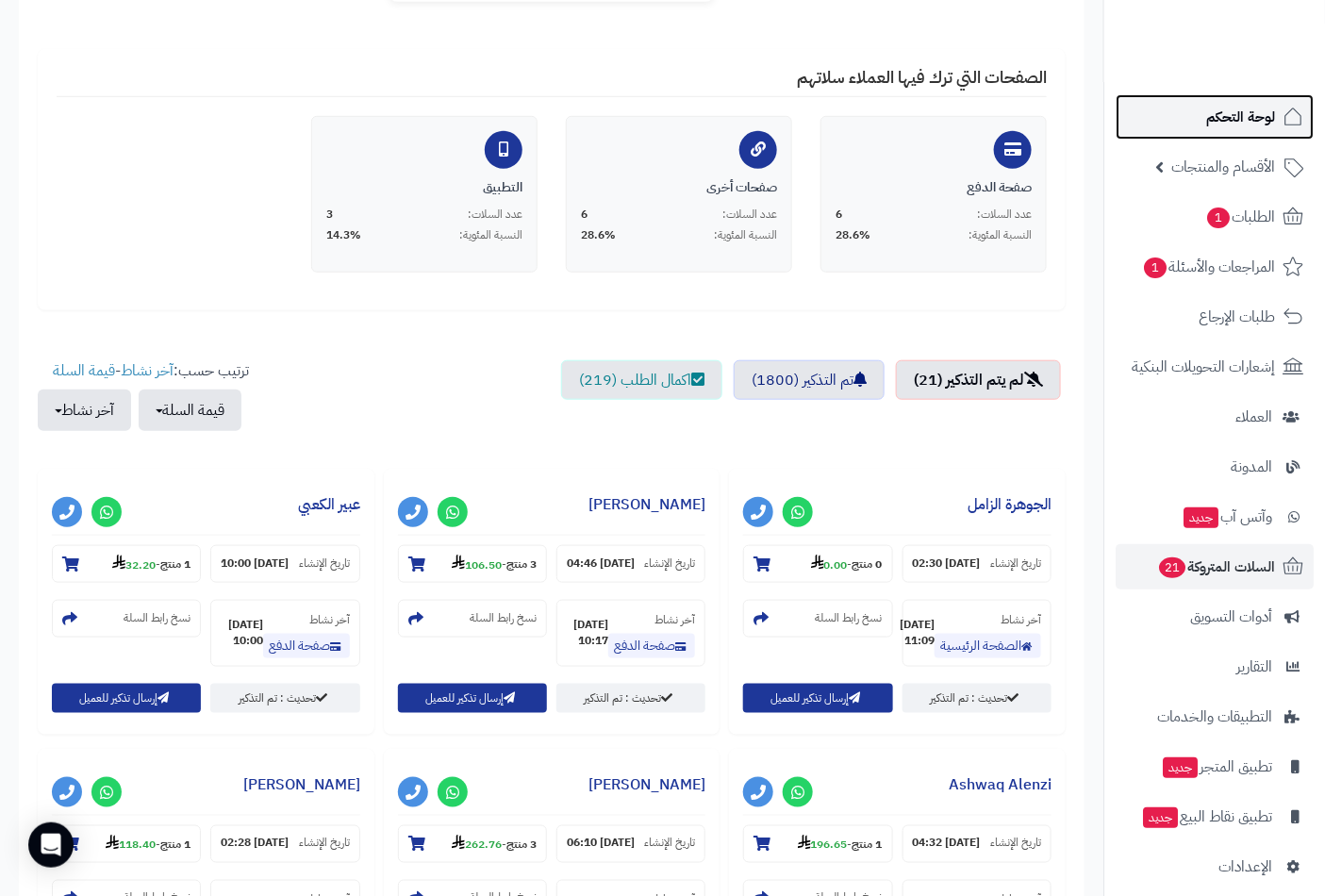
click at [1252, 105] on span "لوحة التحكم" at bounding box center [1240, 117] width 69 height 26
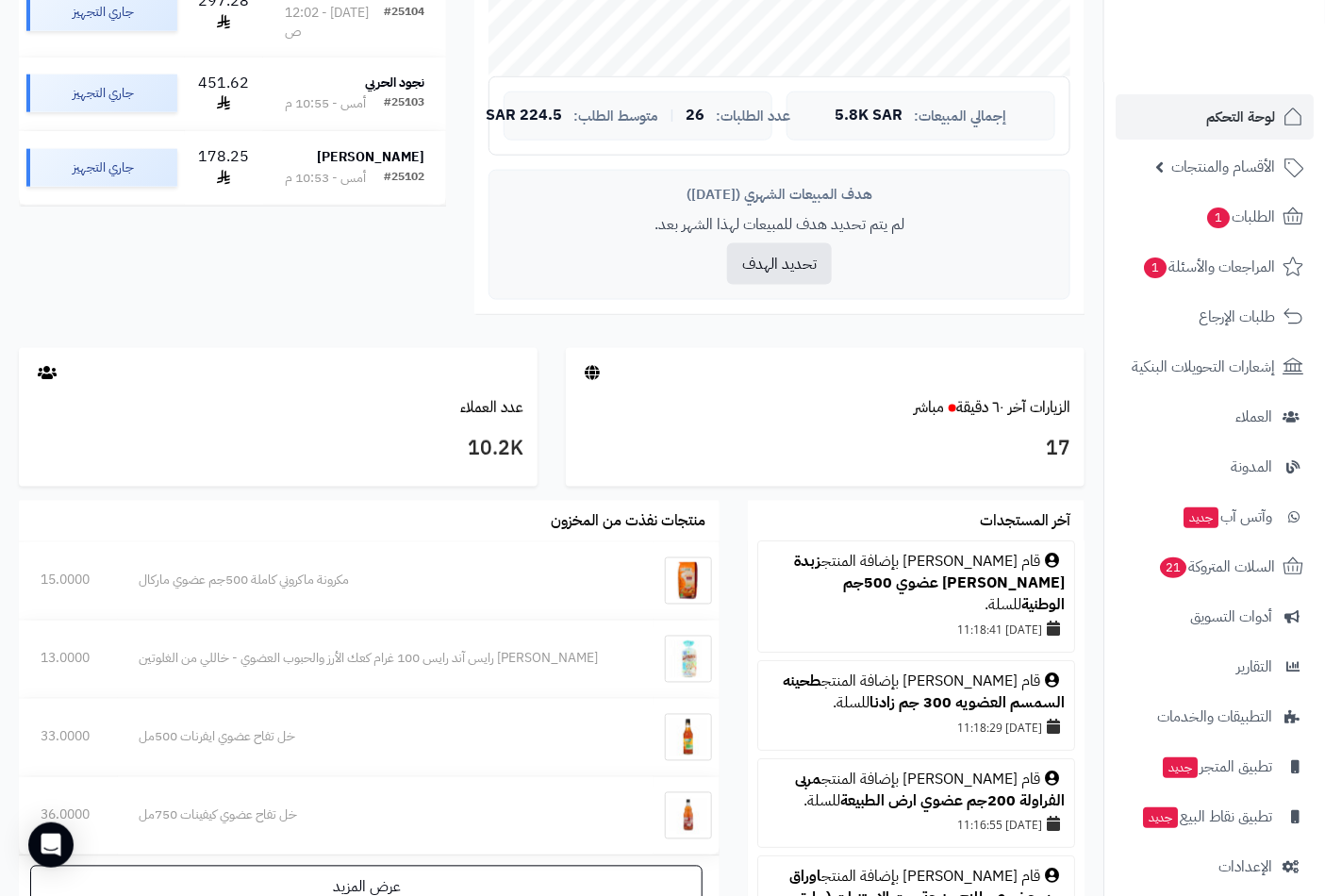
scroll to position [698, 0]
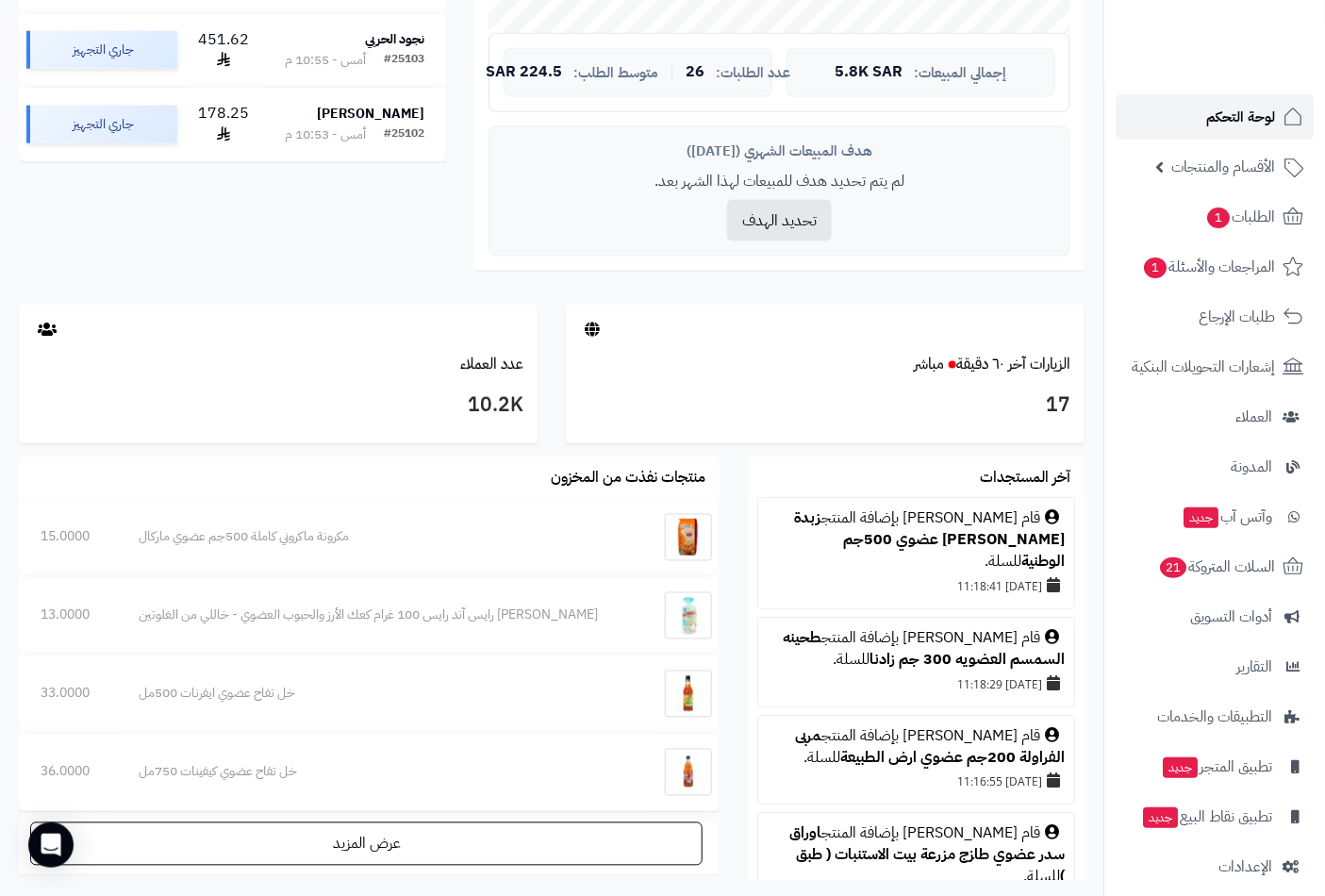
click at [1237, 118] on span "لوحة التحكم" at bounding box center [1240, 117] width 69 height 26
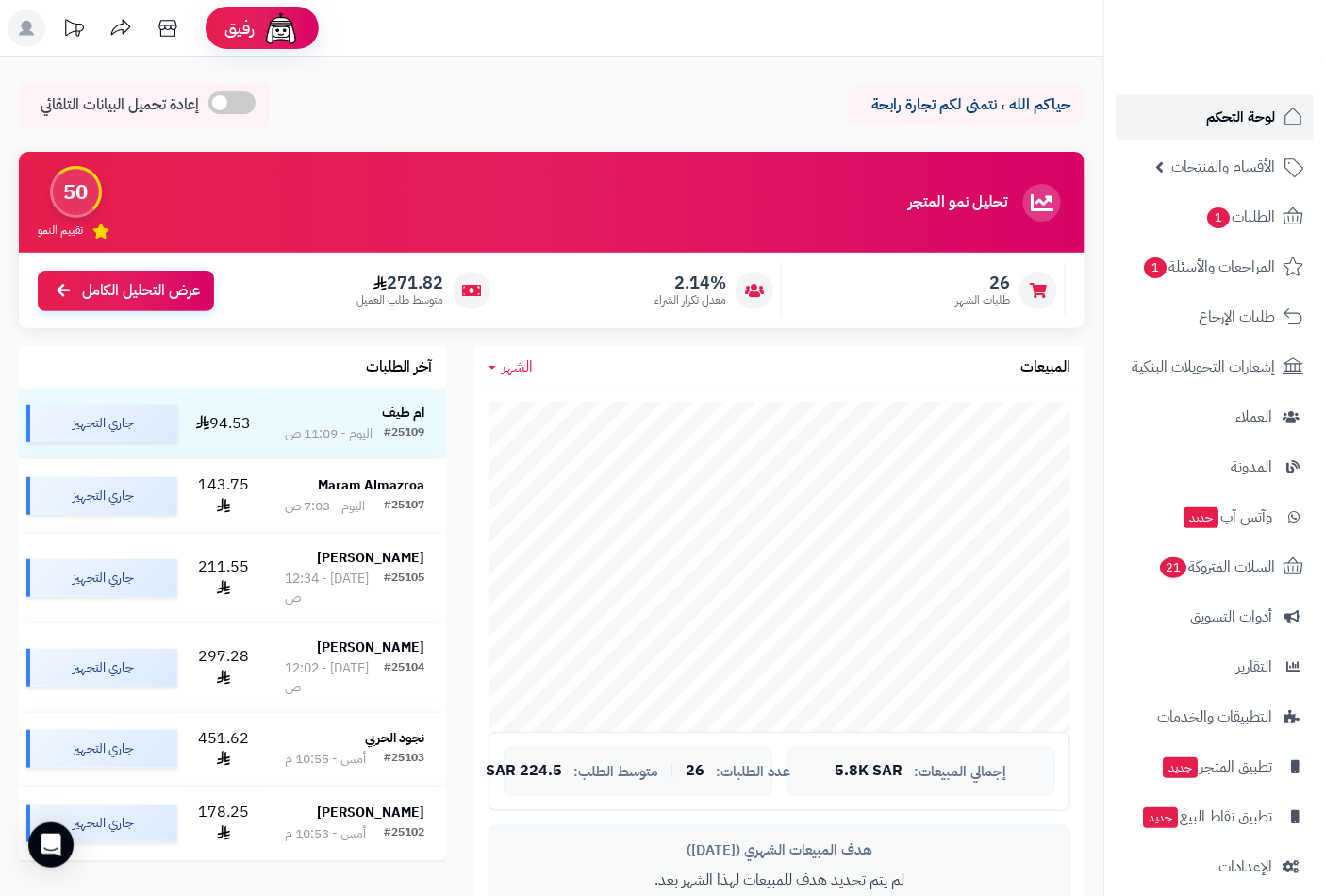
click at [1243, 111] on span "لوحة التحكم" at bounding box center [1240, 117] width 69 height 26
click at [1248, 112] on span "لوحة التحكم" at bounding box center [1240, 117] width 69 height 26
click at [1239, 198] on link "الطلبات 1" at bounding box center [1214, 216] width 198 height 45
